Goal: Information Seeking & Learning: Learn about a topic

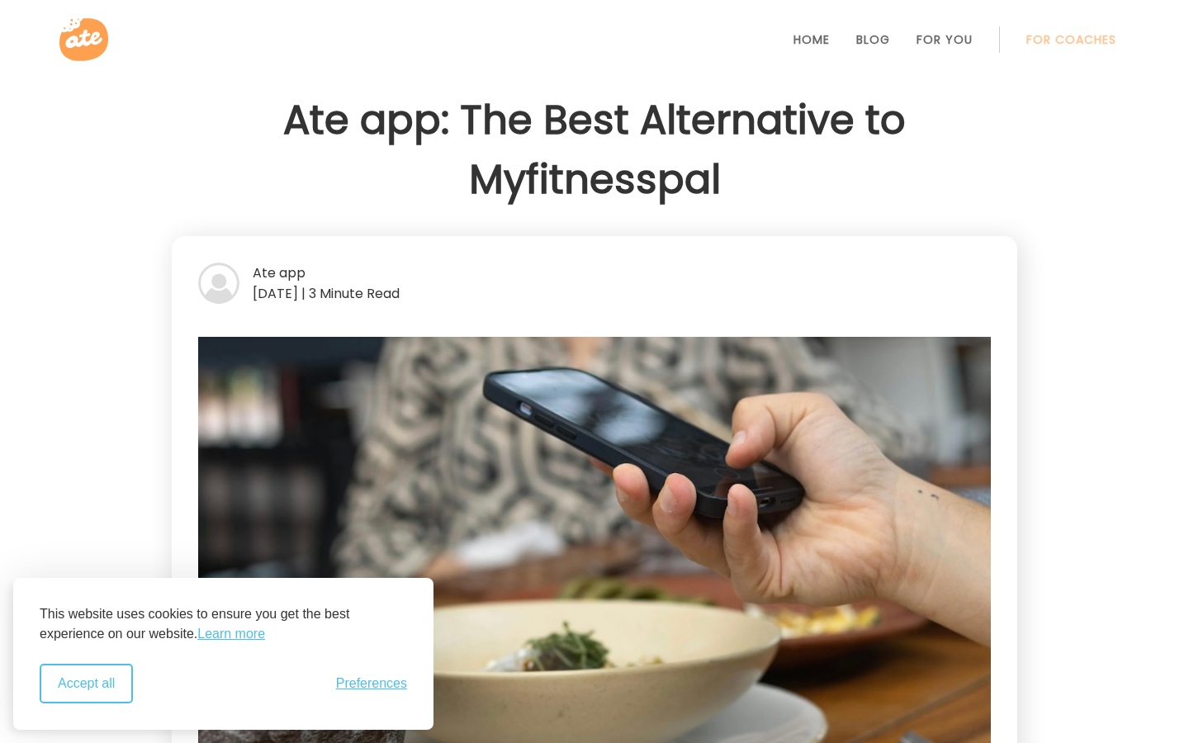
click at [80, 674] on button "Accept all" at bounding box center [86, 684] width 93 height 40
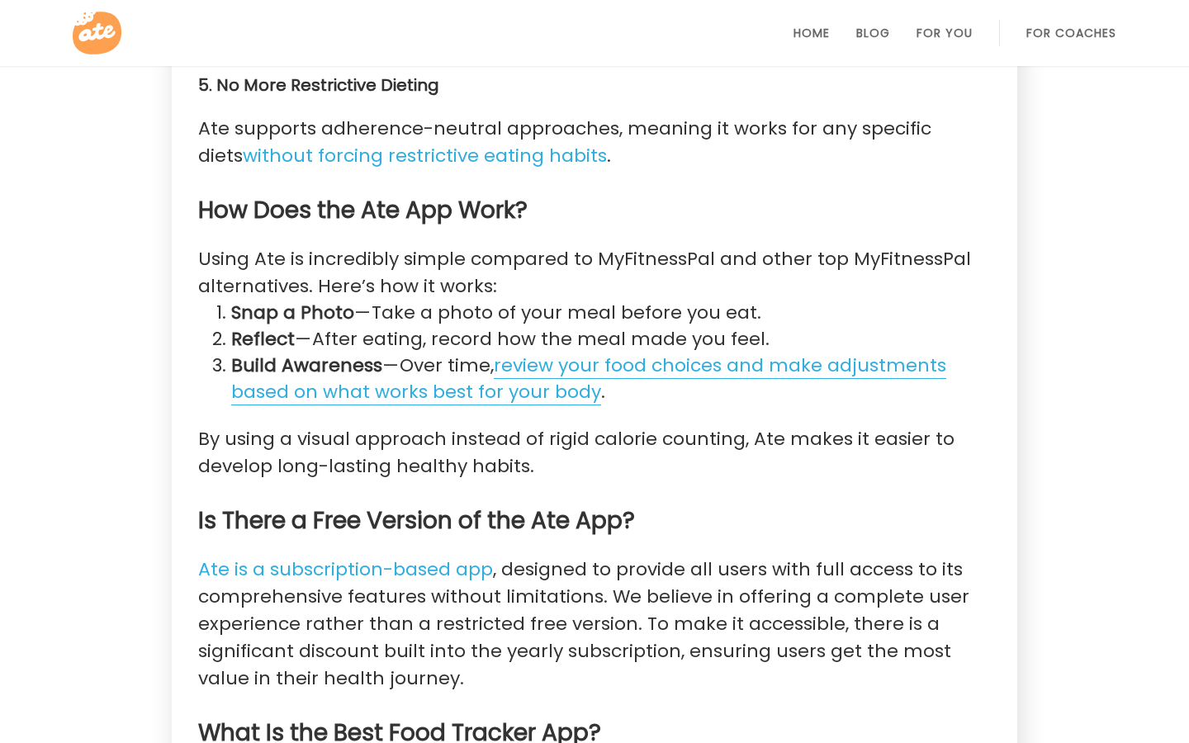
scroll to position [1720, 0]
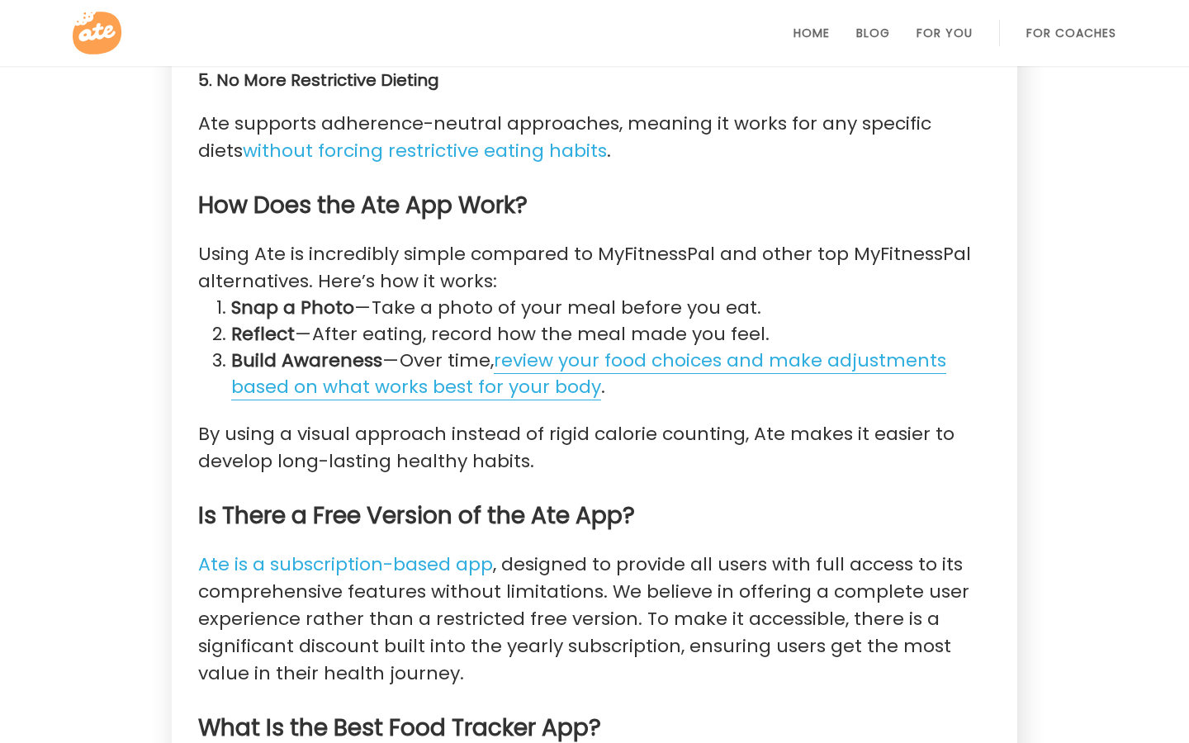
click at [555, 372] on link "review your food choices and make adjustments based on what works best for your…" at bounding box center [588, 374] width 715 height 53
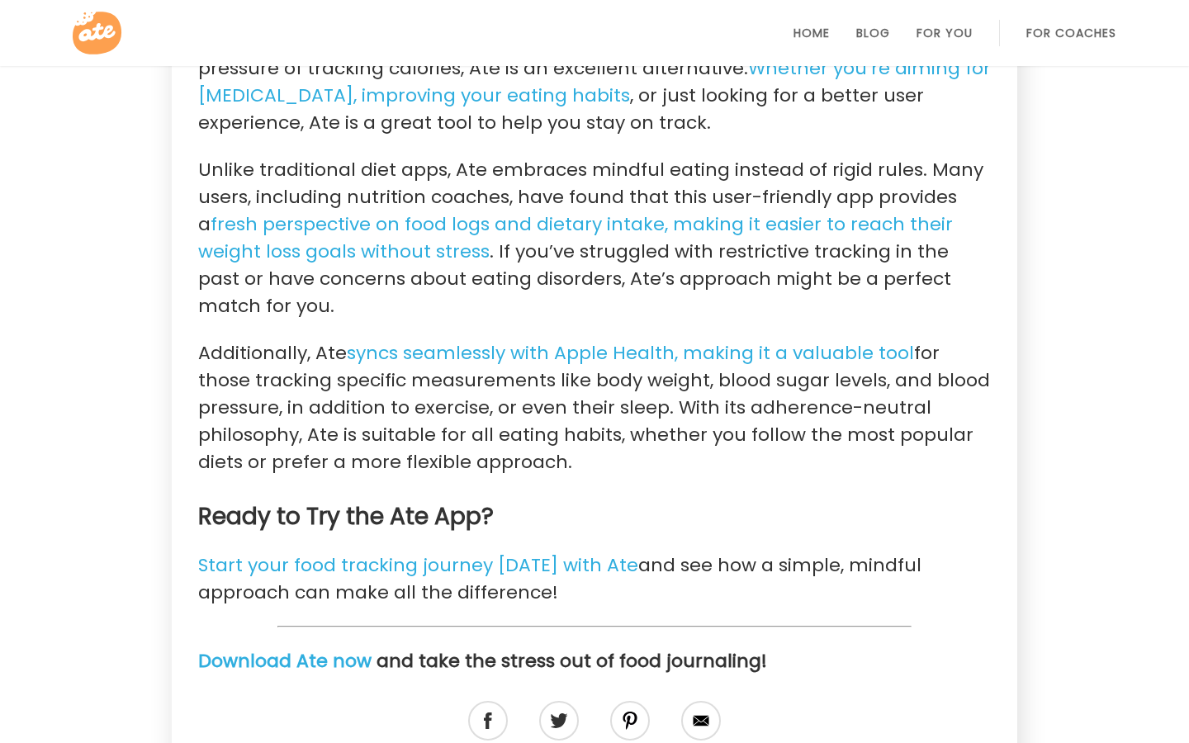
scroll to position [3158, 0]
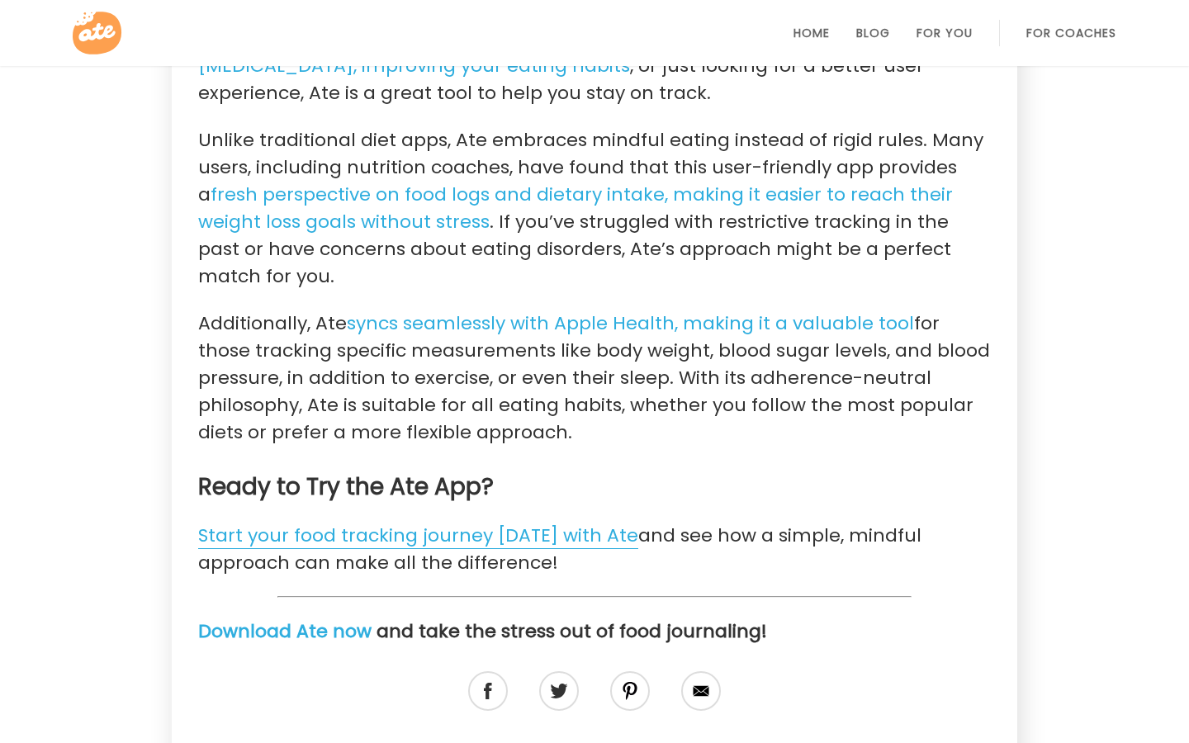
click at [433, 523] on link "Start your food tracking journey today with Ate" at bounding box center [418, 536] width 440 height 26
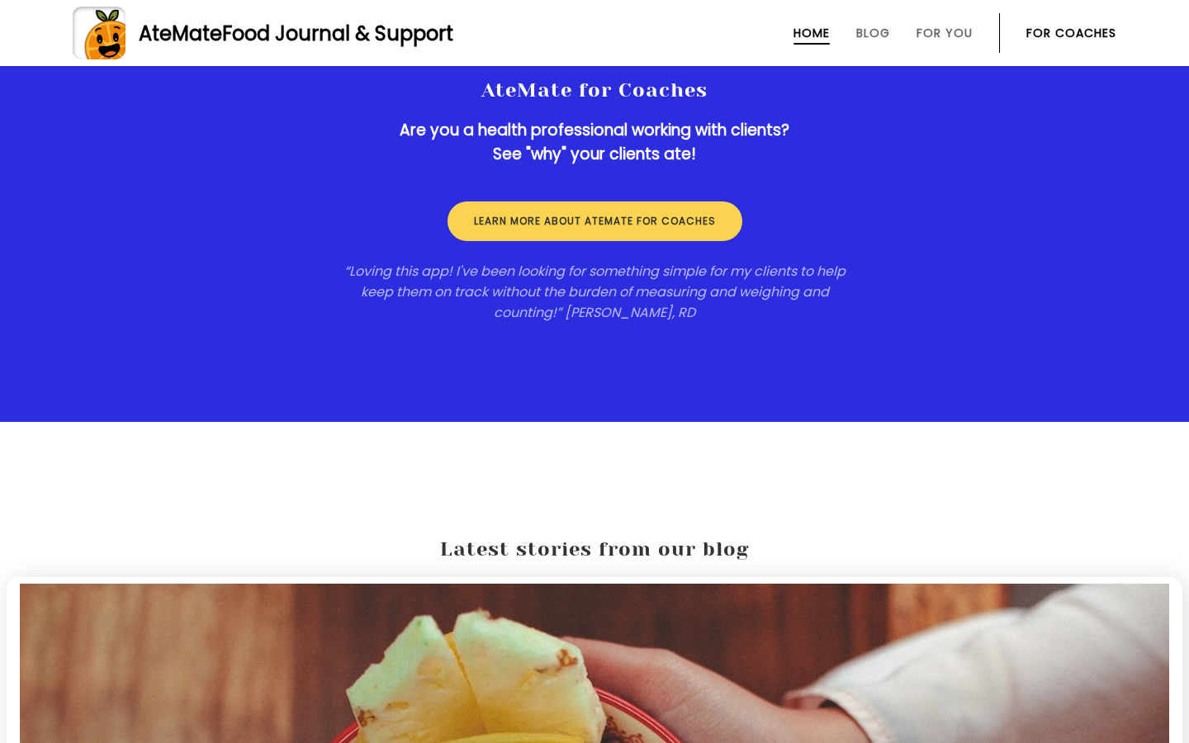
scroll to position [2560, 0]
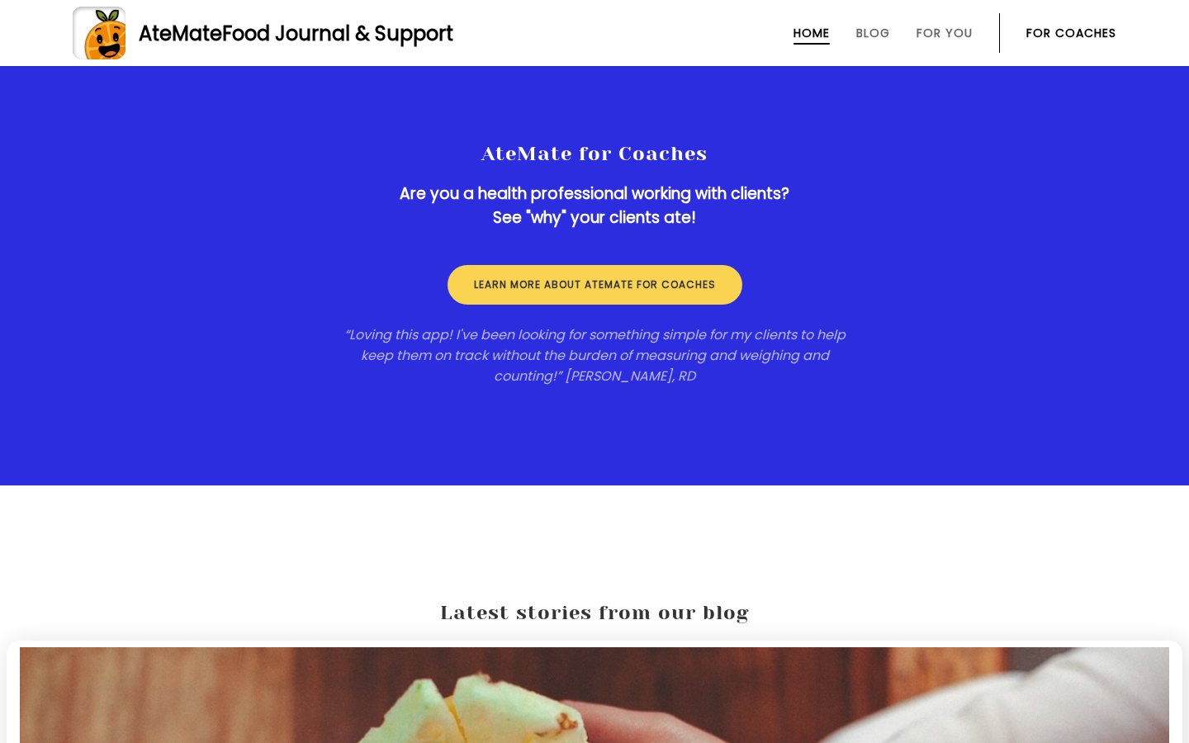
click at [1067, 36] on link "For Coaches" at bounding box center [1072, 32] width 90 height 13
